Goal: Task Accomplishment & Management: Manage account settings

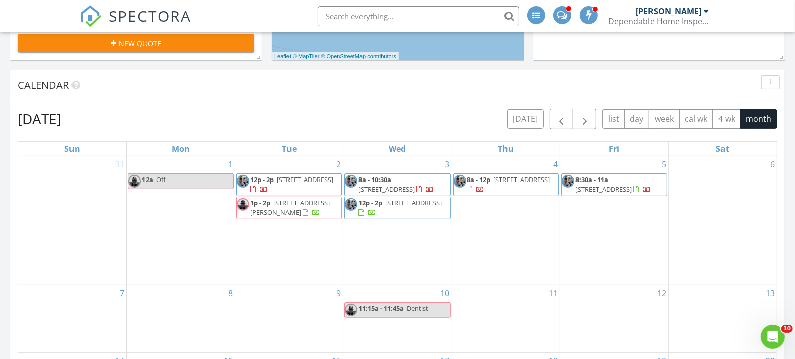
scroll to position [336, 0]
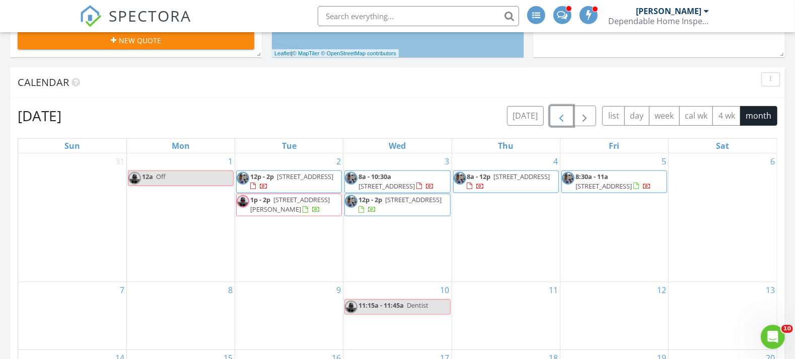
click at [557, 114] on span "button" at bounding box center [561, 116] width 12 height 12
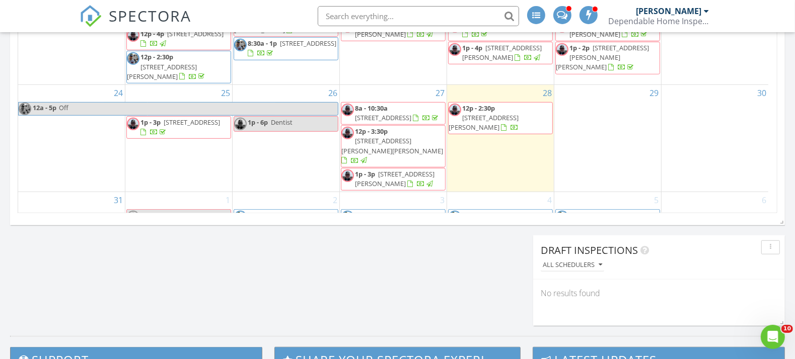
scroll to position [267, 0]
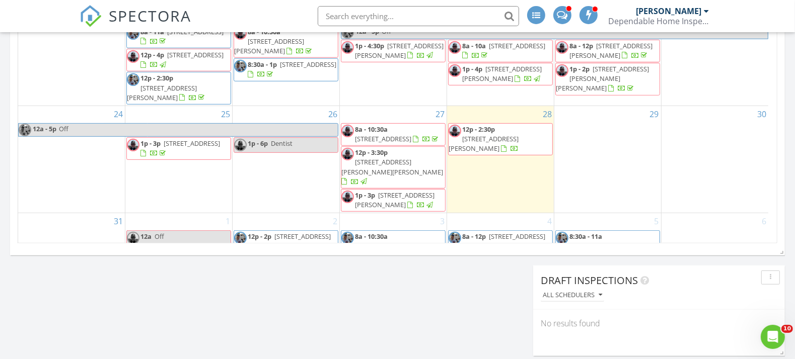
scroll to position [267, 0]
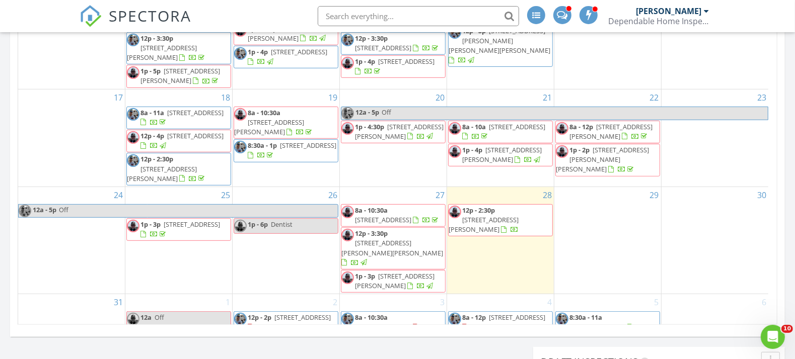
scroll to position [267, 0]
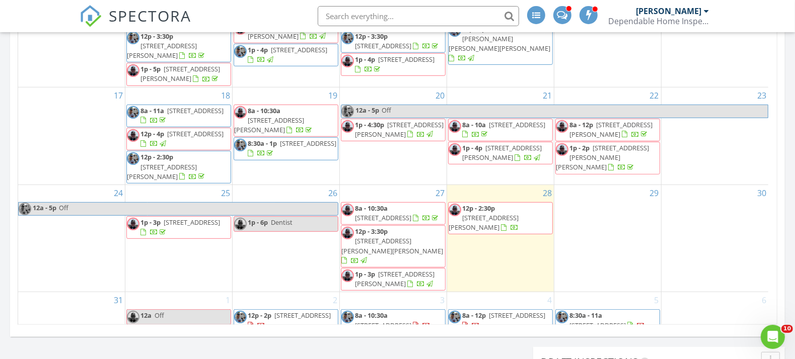
click at [486, 204] on span "12p - 2:30p" at bounding box center [478, 208] width 33 height 9
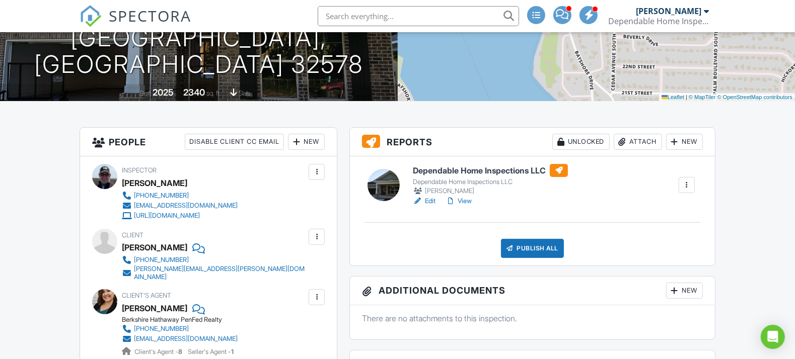
click at [464, 200] on link "View" at bounding box center [458, 201] width 26 height 10
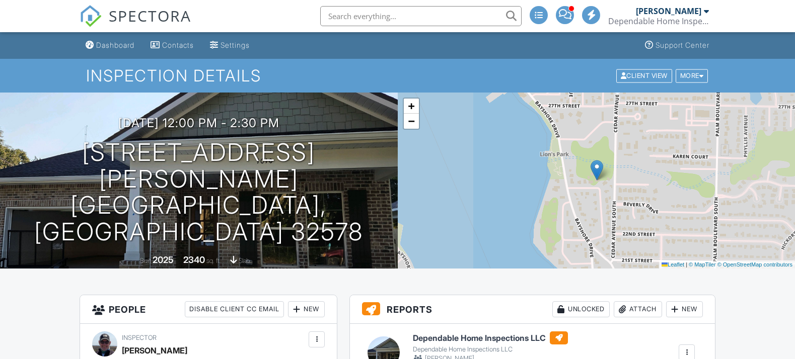
scroll to position [168, 0]
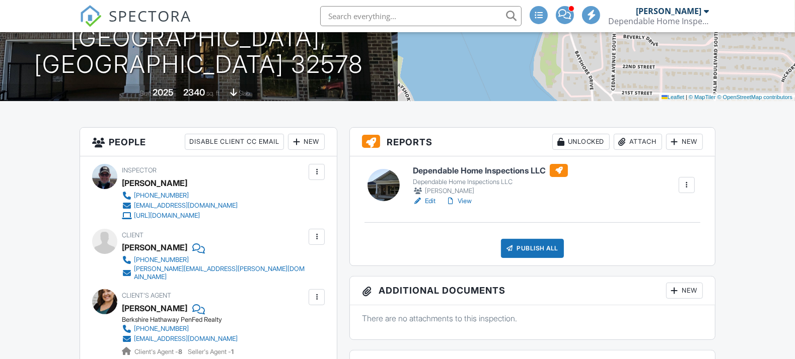
click at [428, 200] on link "Edit" at bounding box center [424, 201] width 23 height 10
click at [468, 201] on link "View" at bounding box center [458, 201] width 26 height 10
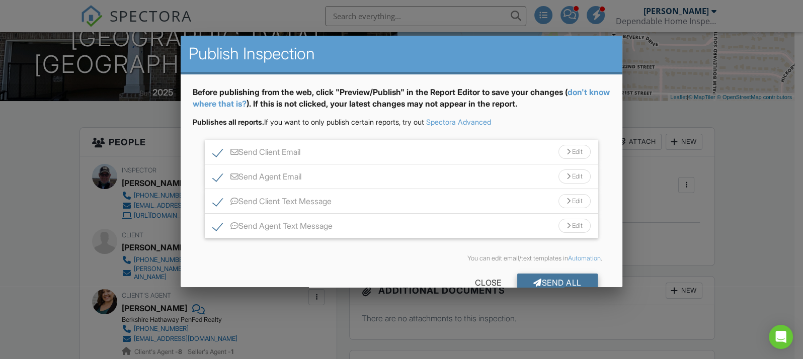
click at [546, 280] on div "Send All" at bounding box center [557, 283] width 81 height 18
